Goal: Check status: Check status

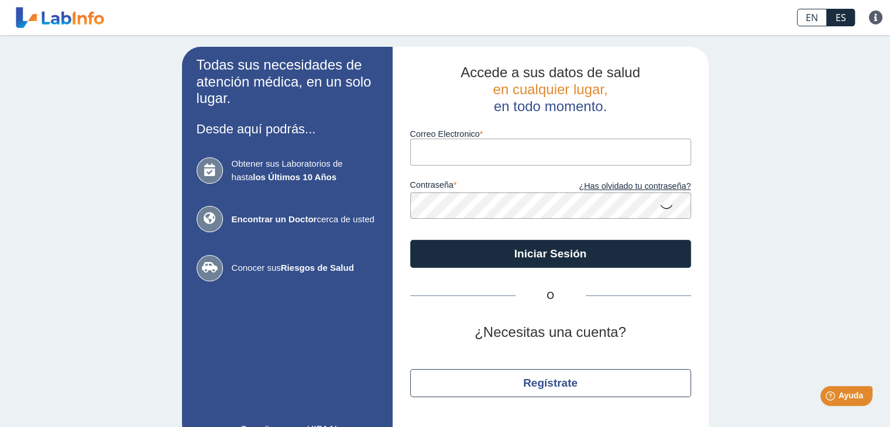
click at [520, 151] on input "Correo Electronico" at bounding box center [550, 152] width 281 height 26
click at [517, 158] on input "Correo Electronico" at bounding box center [550, 152] width 281 height 26
type input "[EMAIL_ADDRESS][DOMAIN_NAME]"
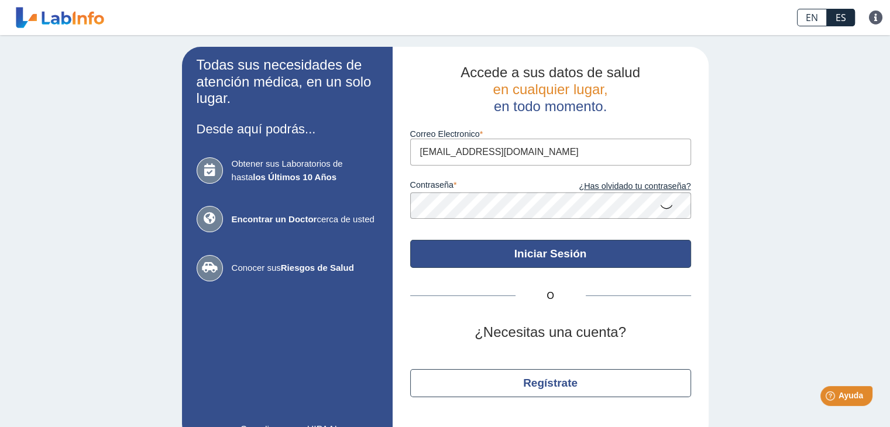
click at [560, 262] on button "Iniciar Sesión" at bounding box center [550, 254] width 281 height 28
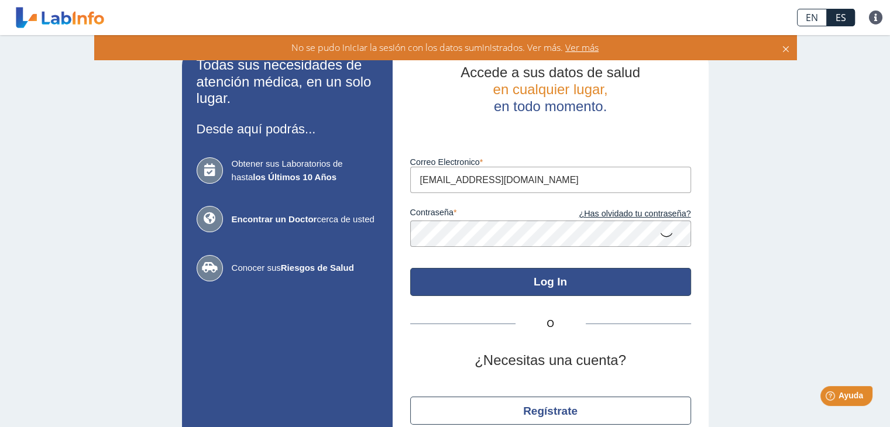
click at [566, 284] on button "Log In" at bounding box center [550, 282] width 281 height 28
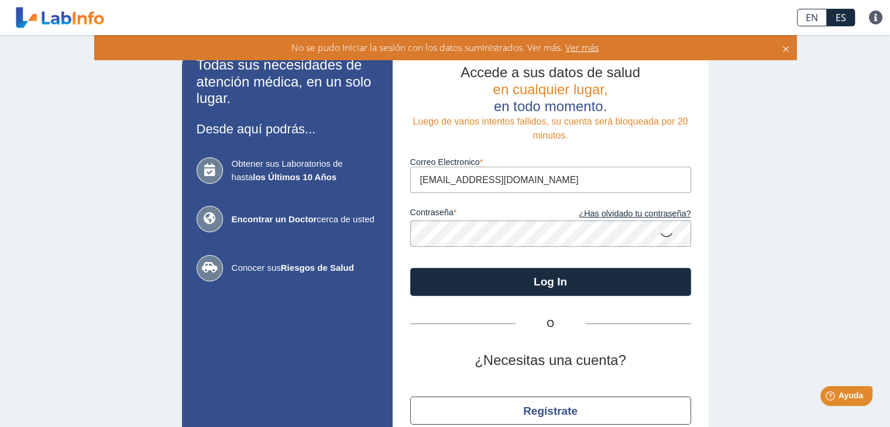
click at [659, 238] on icon at bounding box center [666, 234] width 14 height 23
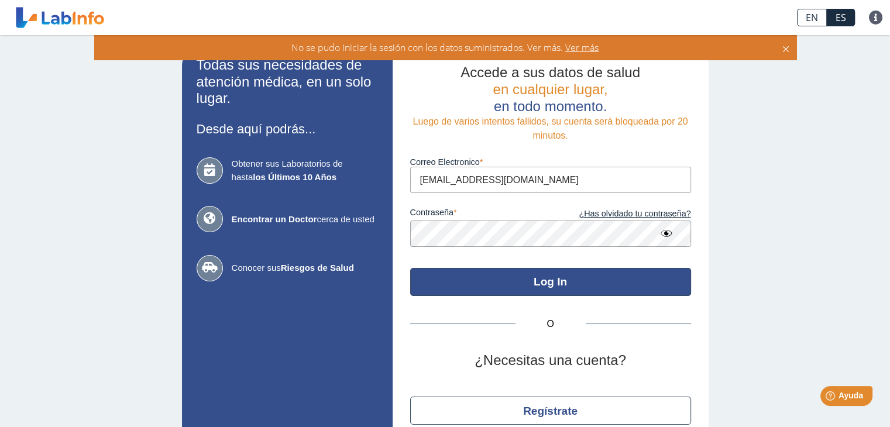
click at [519, 287] on button "Log In" at bounding box center [550, 282] width 281 height 28
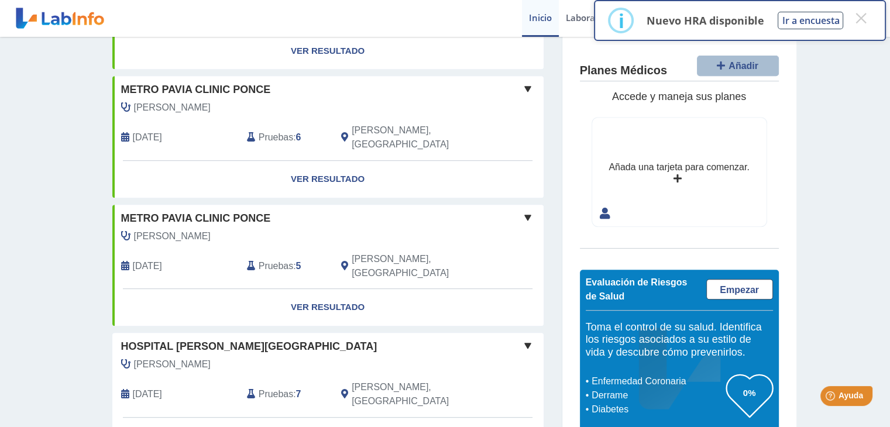
scroll to position [538, 0]
click at [355, 416] on link "Ver Resultado" at bounding box center [327, 434] width 431 height 37
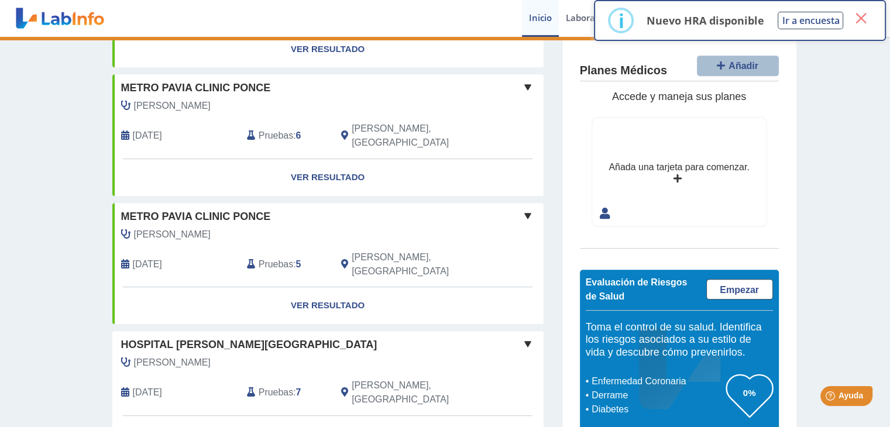
click at [858, 17] on button "×" at bounding box center [860, 18] width 21 height 21
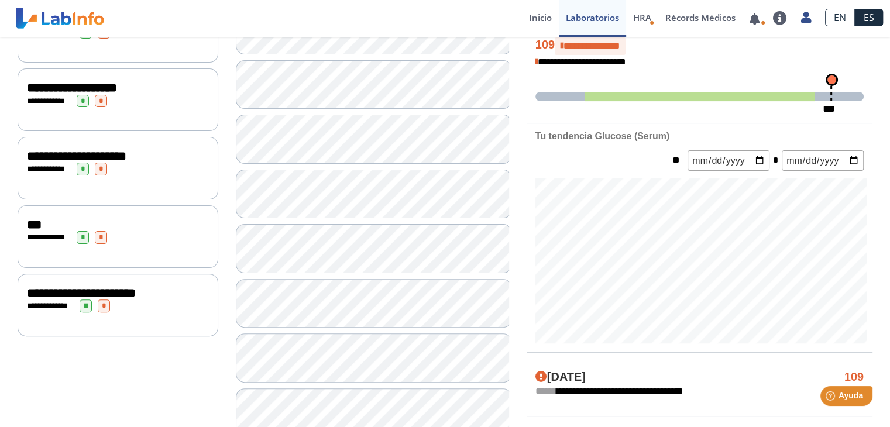
scroll to position [313, 0]
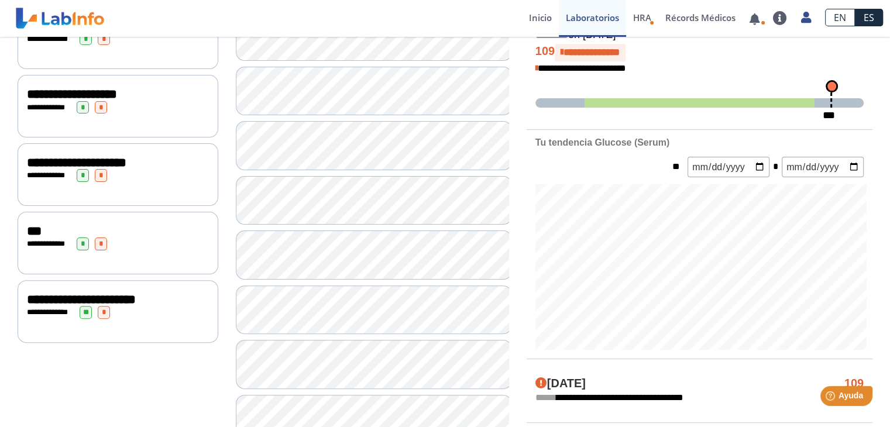
click at [57, 244] on span "**********" at bounding box center [49, 244] width 32 height 8
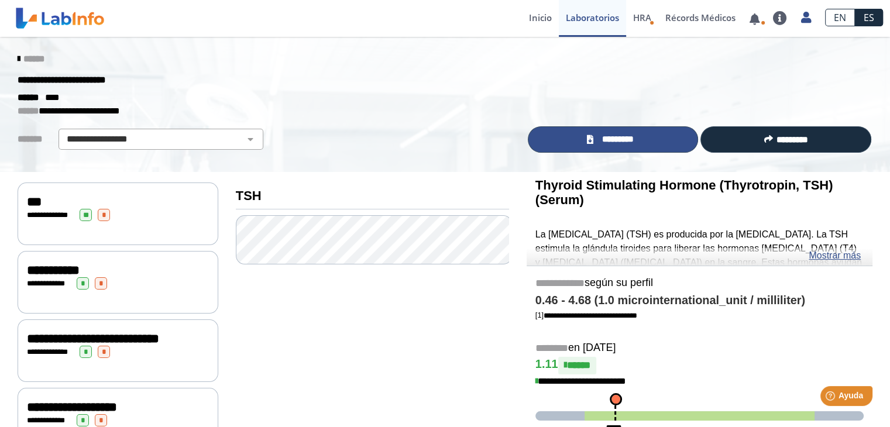
click at [601, 136] on span "*********" at bounding box center [617, 139] width 43 height 13
